Goal: Information Seeking & Learning: Learn about a topic

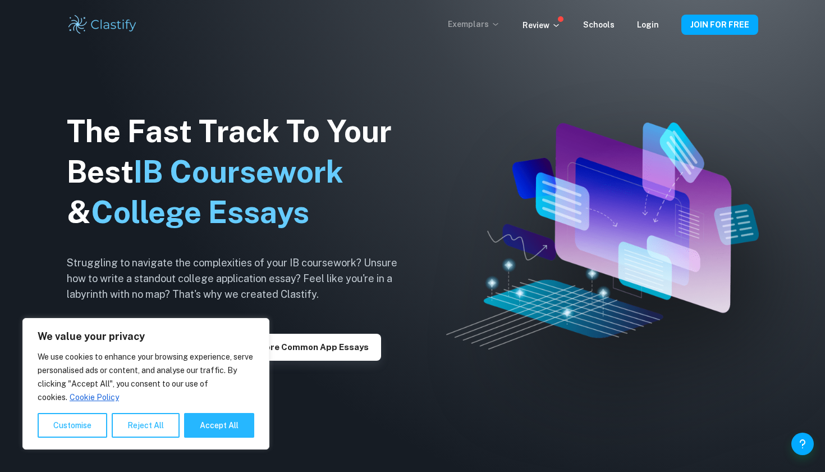
click at [484, 22] on p "Exemplars" at bounding box center [474, 24] width 52 height 12
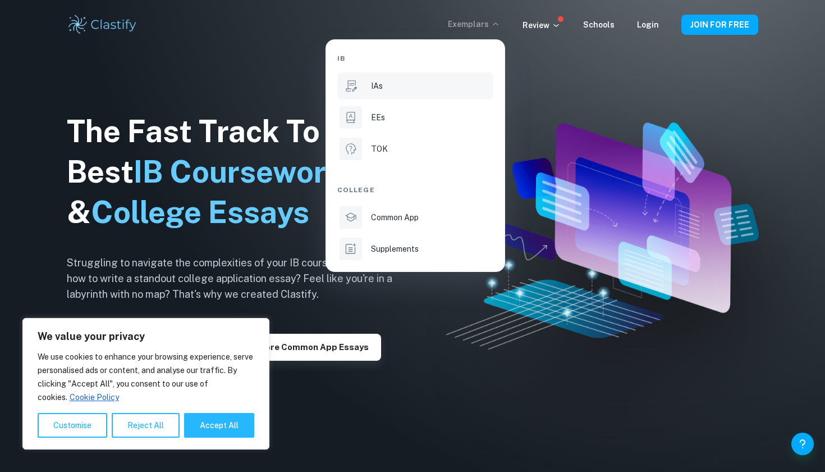
click at [421, 89] on div "IAs" at bounding box center [431, 86] width 120 height 12
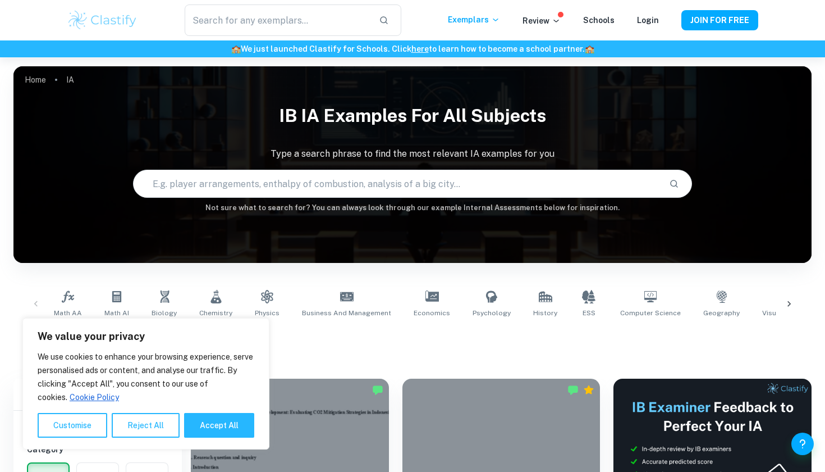
scroll to position [21, 0]
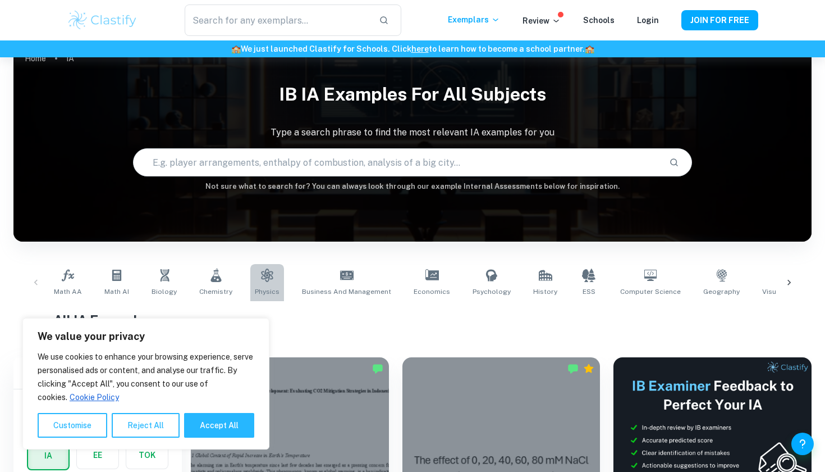
click at [262, 272] on icon at bounding box center [267, 274] width 12 height 13
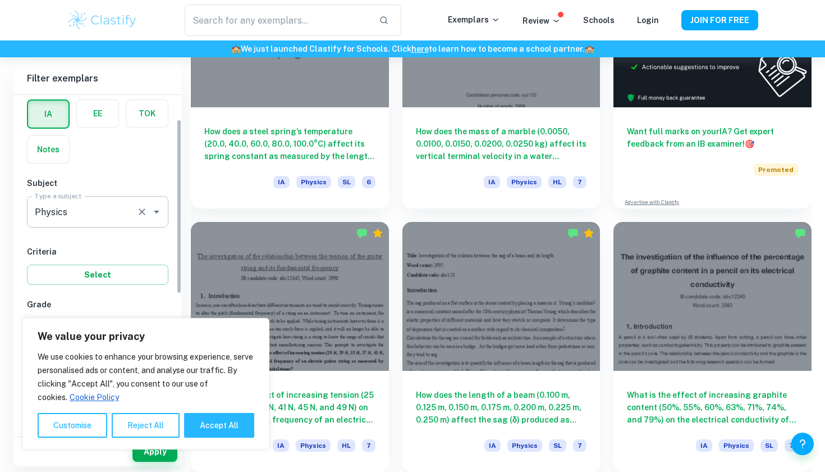
scroll to position [91, 0]
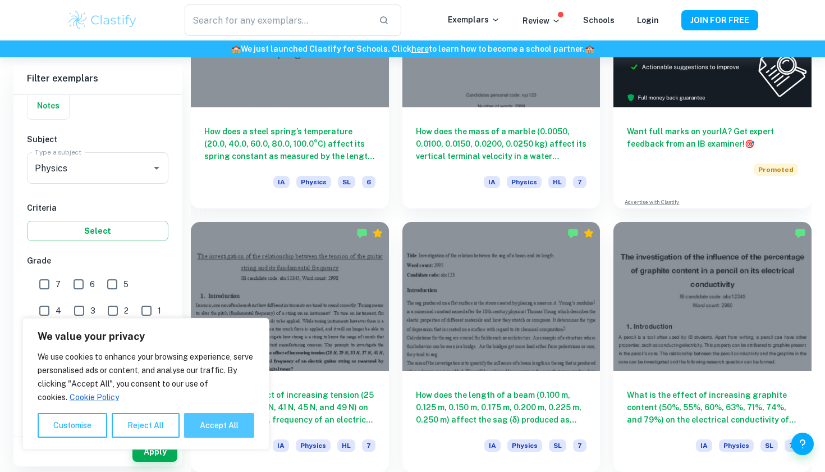
click at [198, 421] on button "Accept All" at bounding box center [219, 425] width 70 height 25
checkbox input "true"
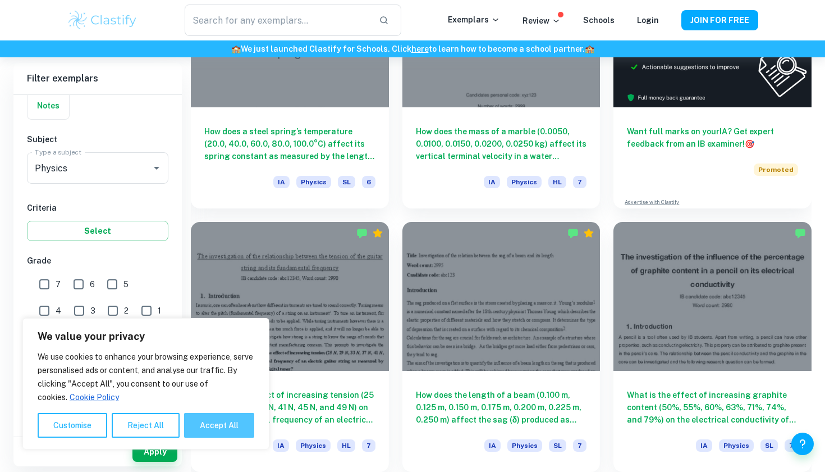
checkbox input "true"
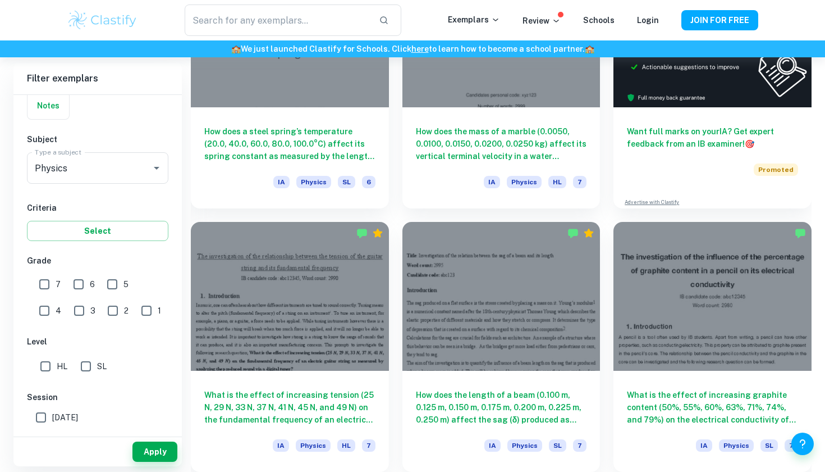
click at [44, 281] on input "7" at bounding box center [44, 284] width 22 height 22
checkbox input "true"
click at [87, 362] on input "SL" at bounding box center [86, 366] width 22 height 22
checkbox input "true"
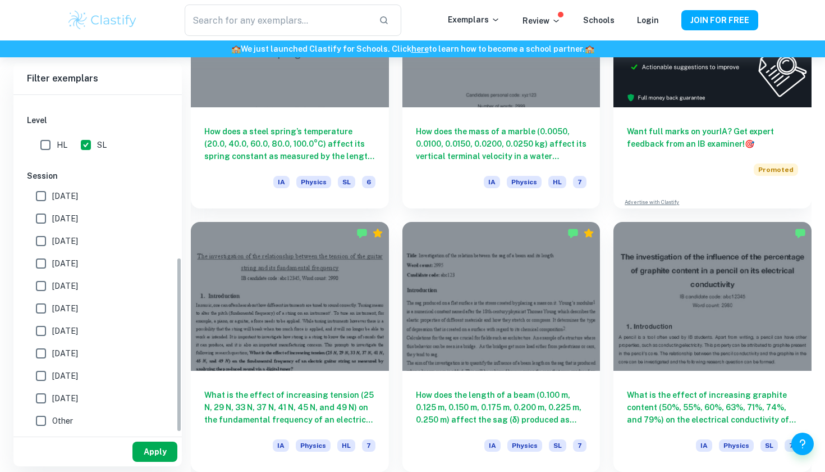
scroll to position [312, 0]
click at [154, 452] on button "Apply" at bounding box center [154, 451] width 45 height 20
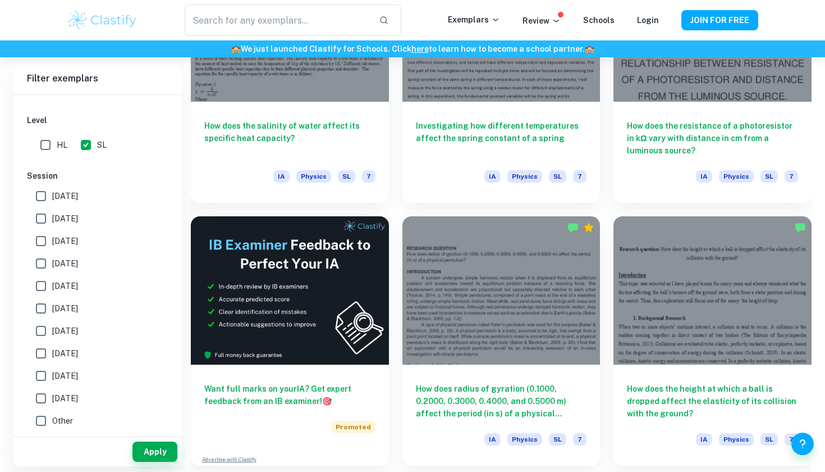
scroll to position [1743, 0]
